Goal: Find specific page/section: Find specific page/section

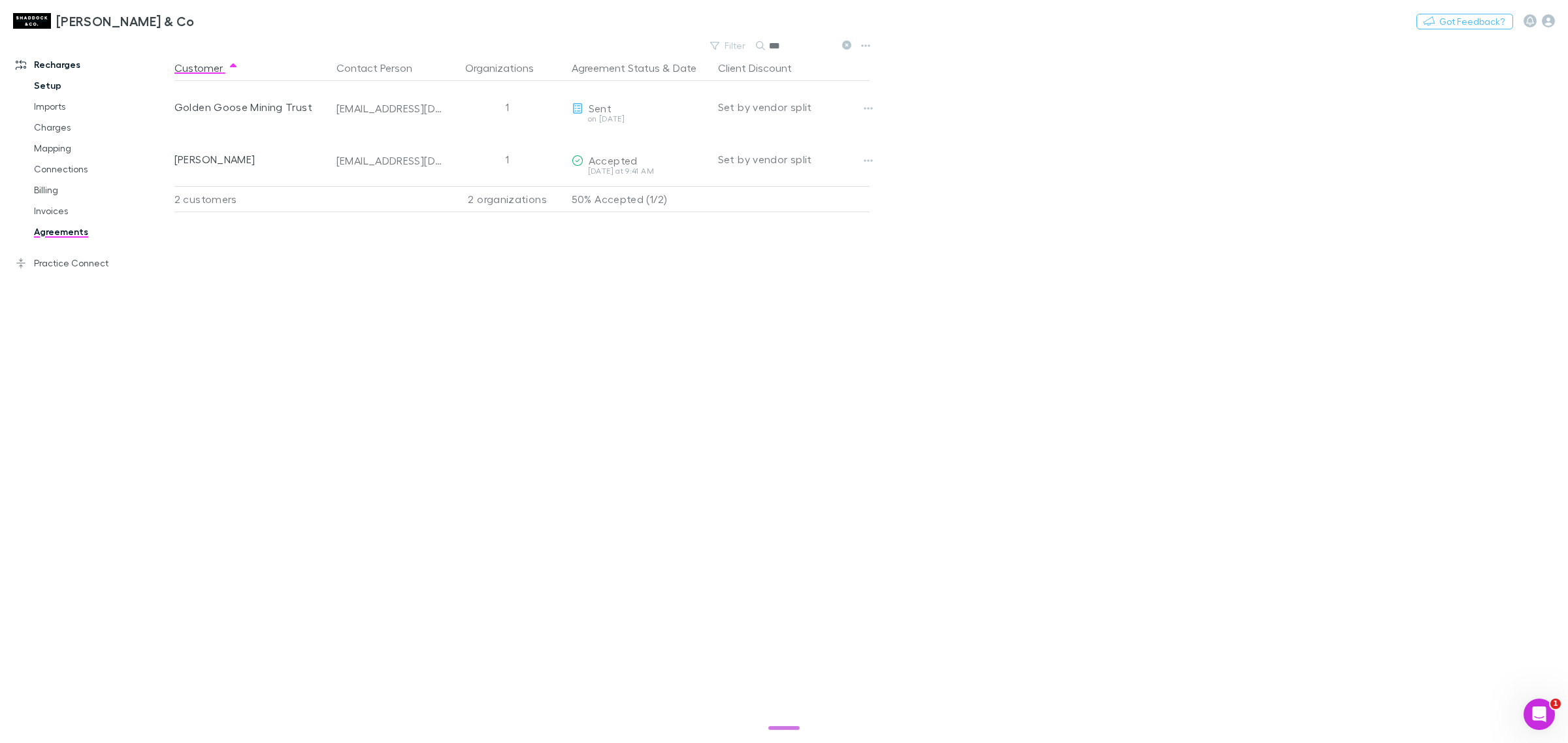
click at [45, 79] on link "Setup" at bounding box center [102, 85] width 164 height 21
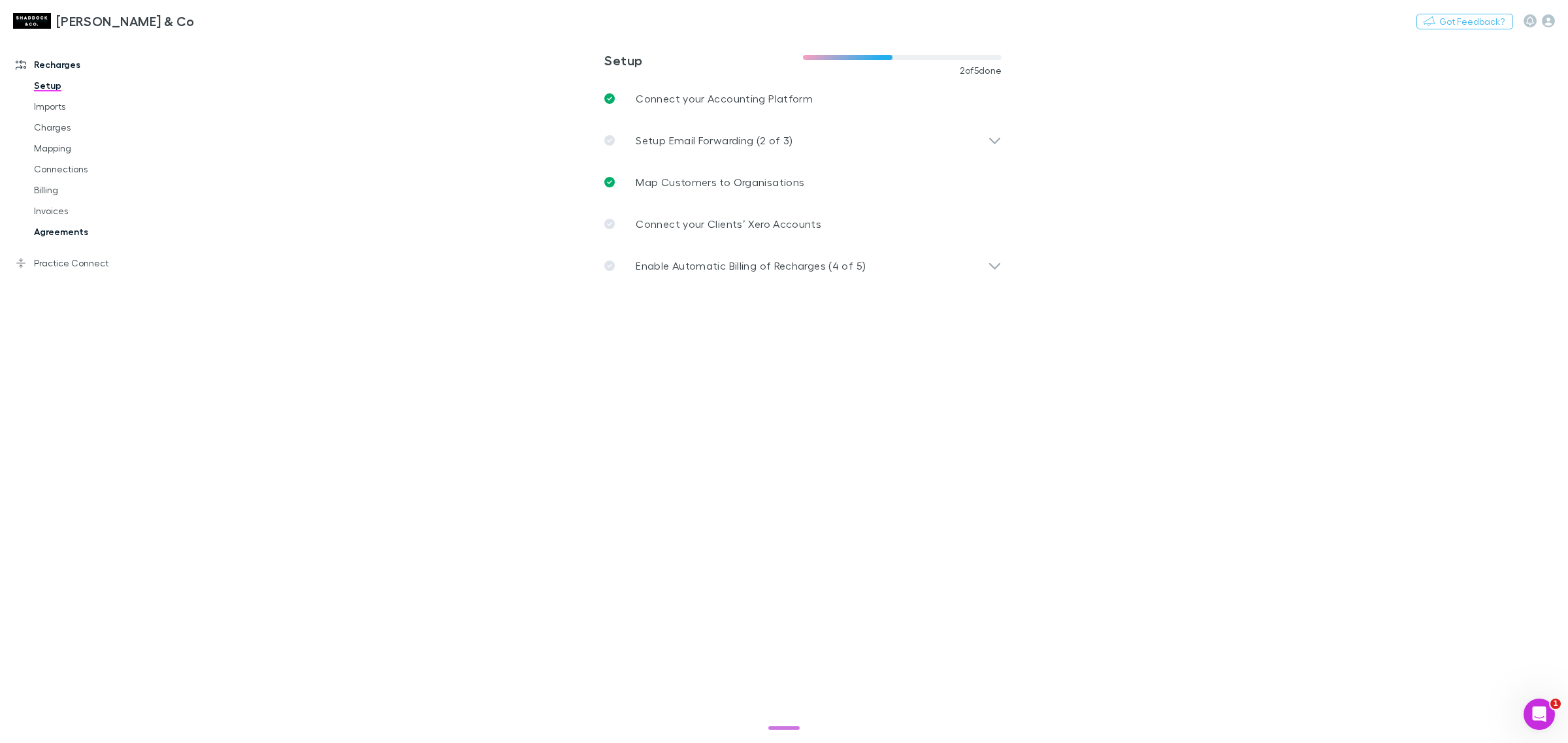
click at [69, 235] on link "Agreements" at bounding box center [102, 231] width 164 height 21
